Goal: Transaction & Acquisition: Purchase product/service

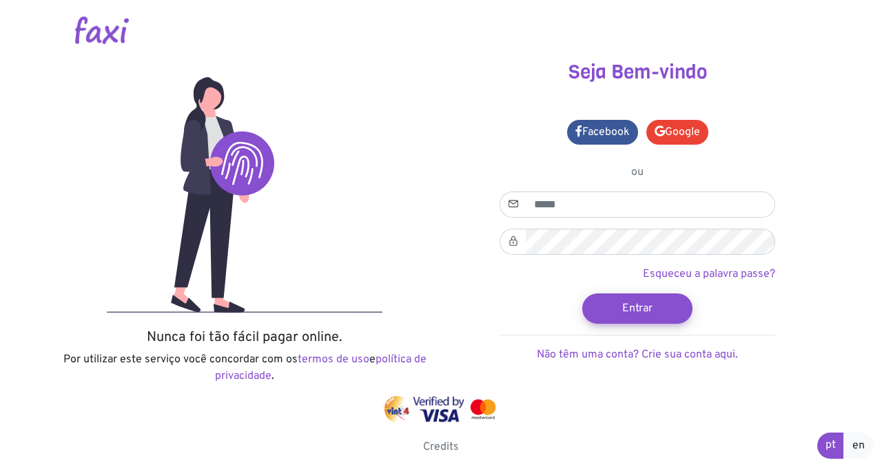
click at [102, 30] on img at bounding box center [102, 31] width 54 height 28
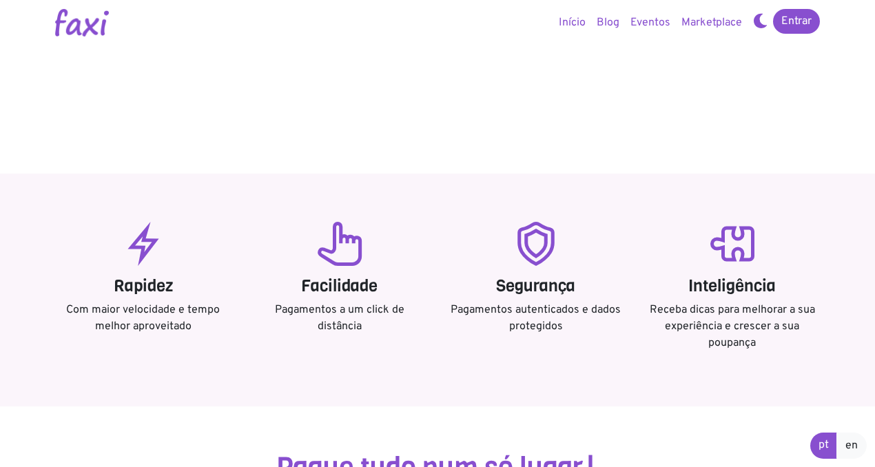
scroll to position [250, 0]
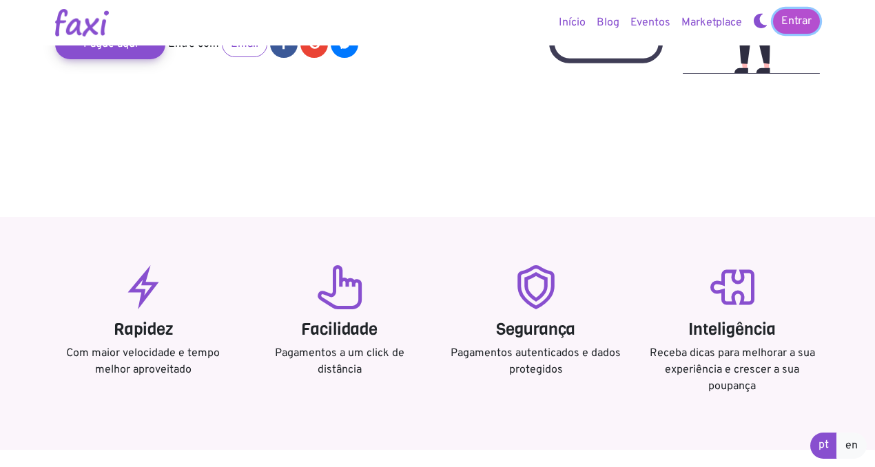
click at [791, 26] on link "Entrar" at bounding box center [796, 21] width 47 height 25
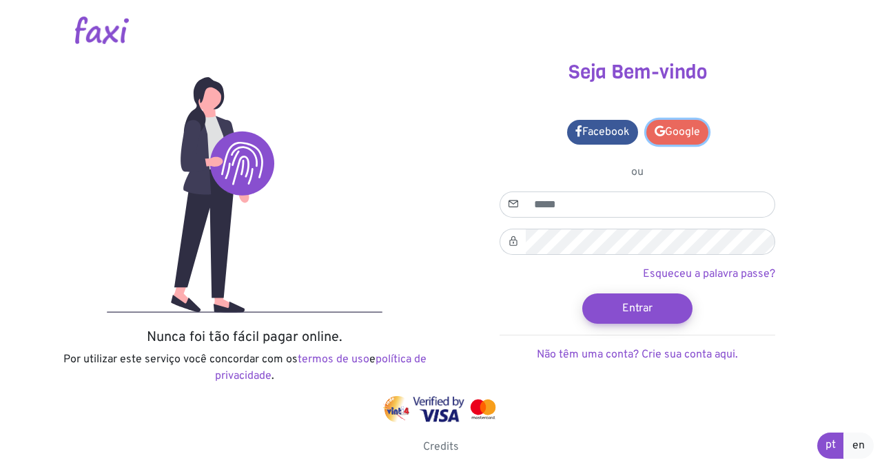
click at [674, 121] on link "Google" at bounding box center [677, 132] width 62 height 25
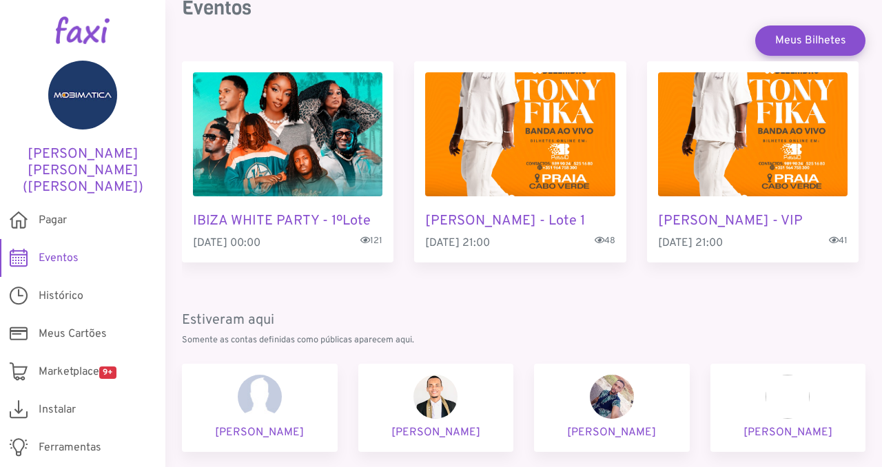
scroll to position [325, 0]
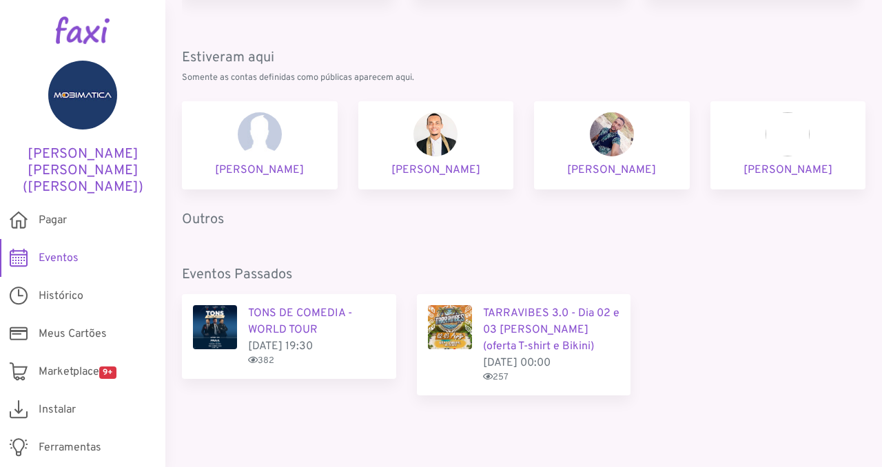
click at [210, 219] on h5 "Outros" at bounding box center [523, 219] width 683 height 17
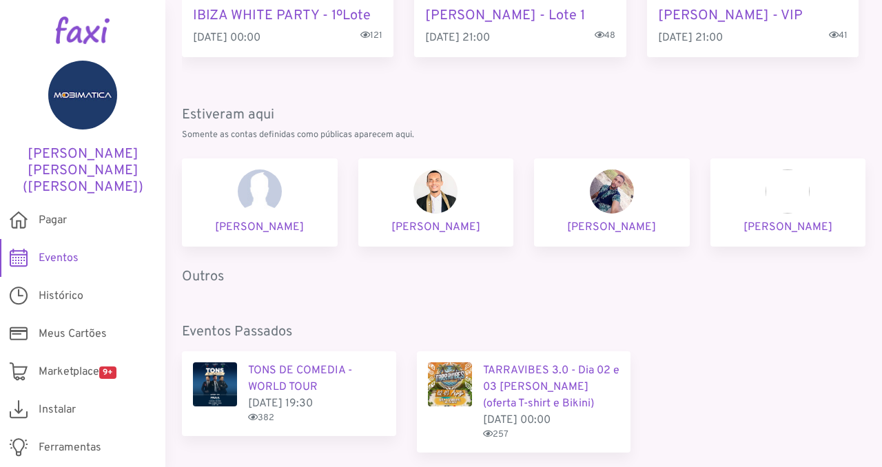
scroll to position [267, 0]
click at [409, 231] on p "Adnilson Medina" at bounding box center [436, 228] width 134 height 17
click at [313, 203] on div "Anna Rodrigues" at bounding box center [260, 203] width 156 height 88
click at [594, 201] on img at bounding box center [612, 192] width 44 height 44
click at [775, 218] on div "Jorge" at bounding box center [788, 203] width 156 height 88
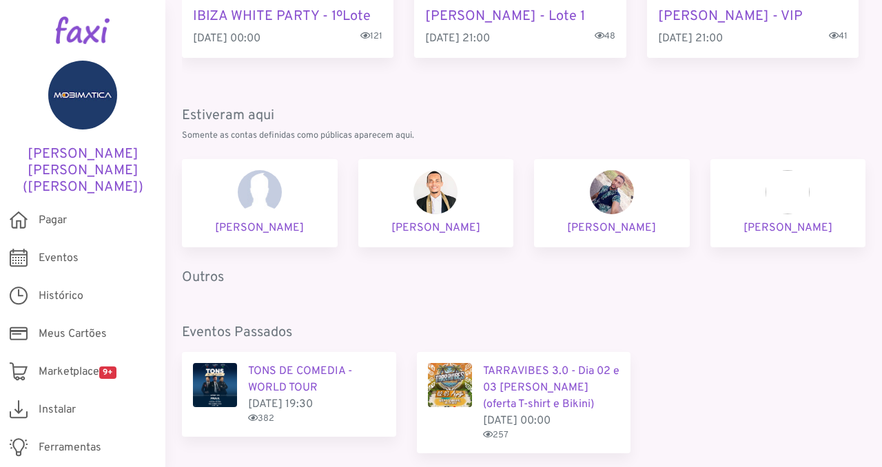
click at [616, 187] on img at bounding box center [612, 192] width 44 height 44
click at [86, 364] on span "Marketplace 9+" at bounding box center [78, 372] width 78 height 17
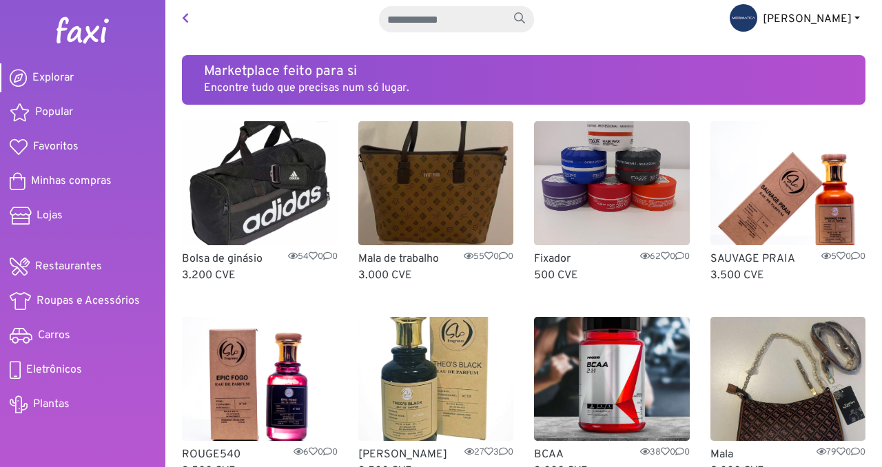
click at [847, 21] on link "[PERSON_NAME]" at bounding box center [794, 20] width 152 height 28
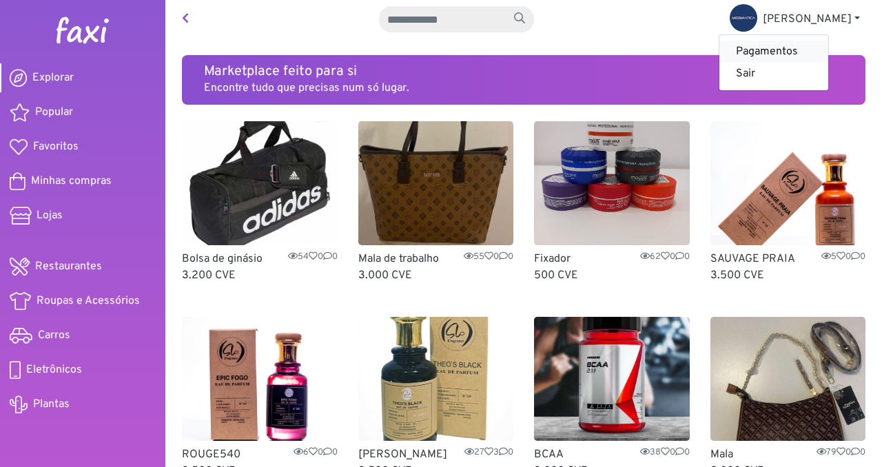
click at [816, 54] on link "Pagamentos" at bounding box center [773, 52] width 109 height 22
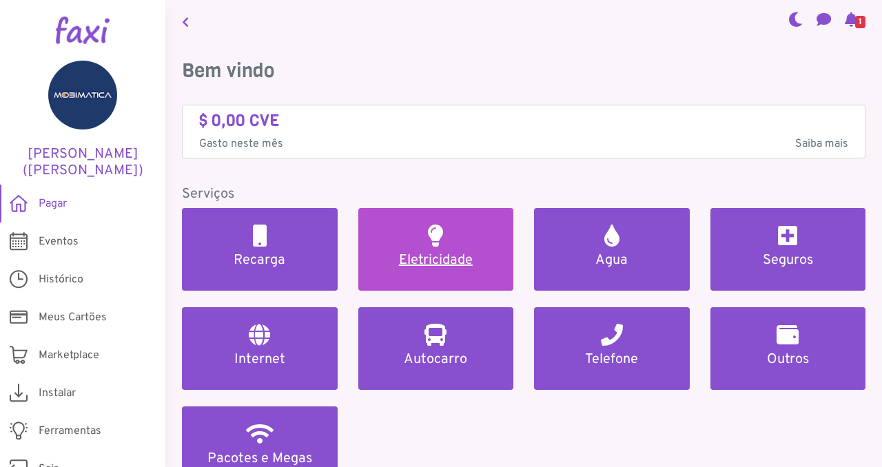
scroll to position [81, 0]
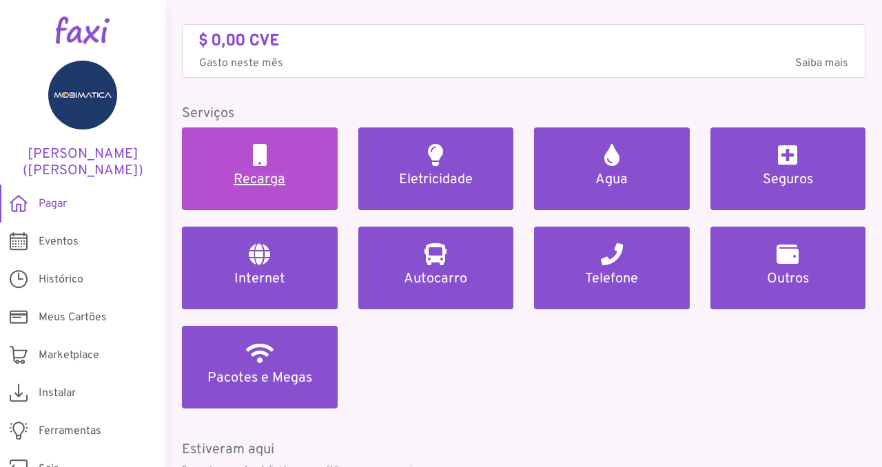
click at [267, 182] on h5 "Recarga" at bounding box center [259, 180] width 123 height 17
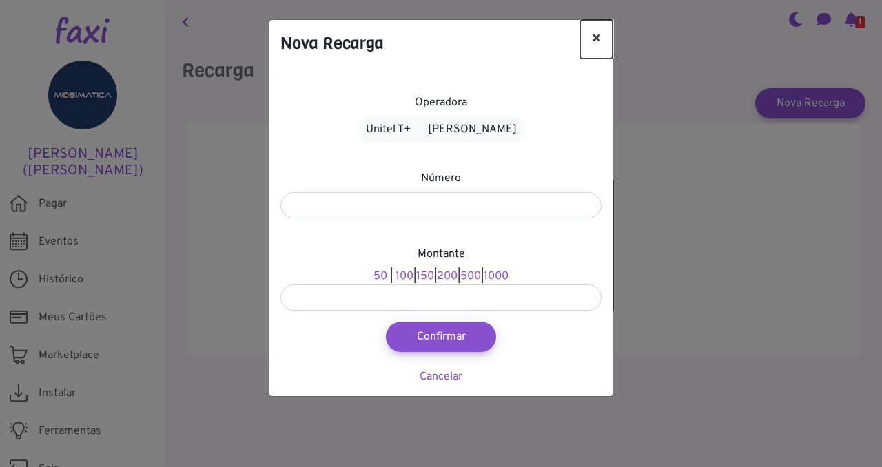
click at [596, 31] on button "×" at bounding box center [596, 39] width 32 height 39
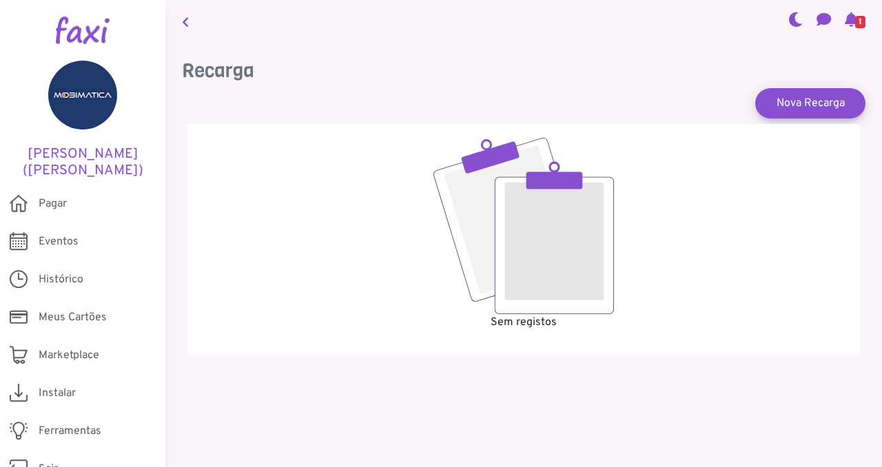
click at [184, 23] on icon at bounding box center [185, 22] width 7 height 11
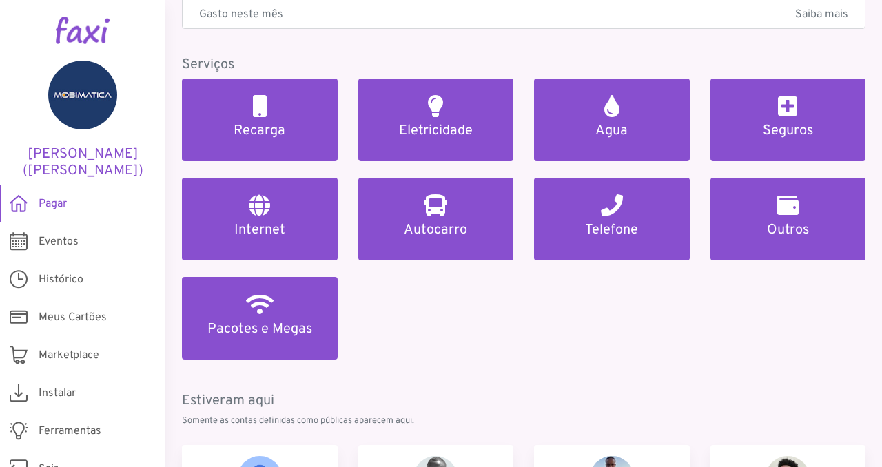
scroll to position [130, 0]
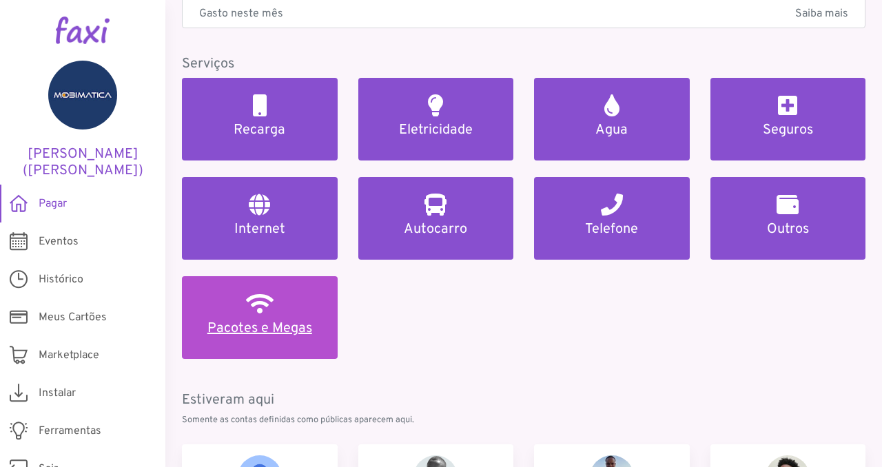
click at [264, 324] on h5 "Pacotes e Megas" at bounding box center [259, 328] width 123 height 17
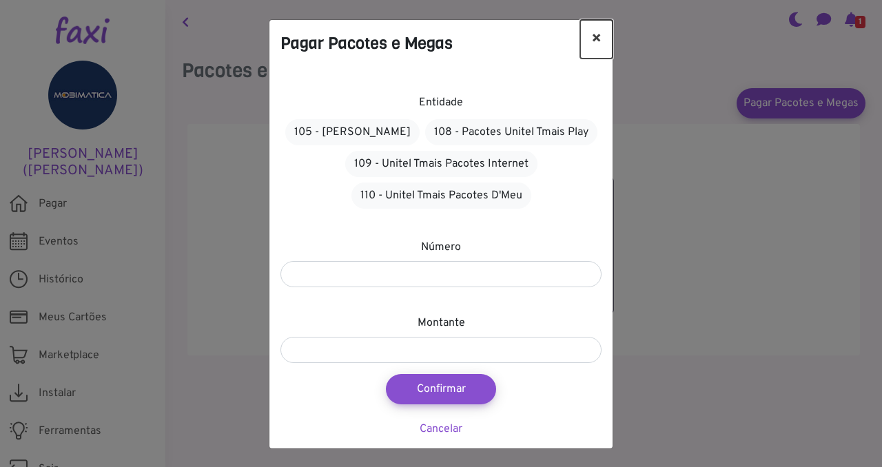
click at [594, 36] on button "×" at bounding box center [596, 39] width 32 height 39
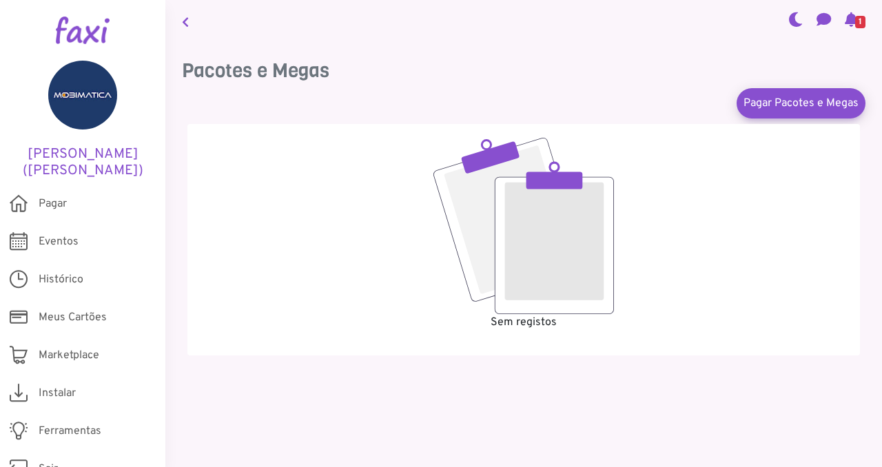
click at [183, 26] on icon at bounding box center [185, 22] width 7 height 11
